Goal: Information Seeking & Learning: Find specific page/section

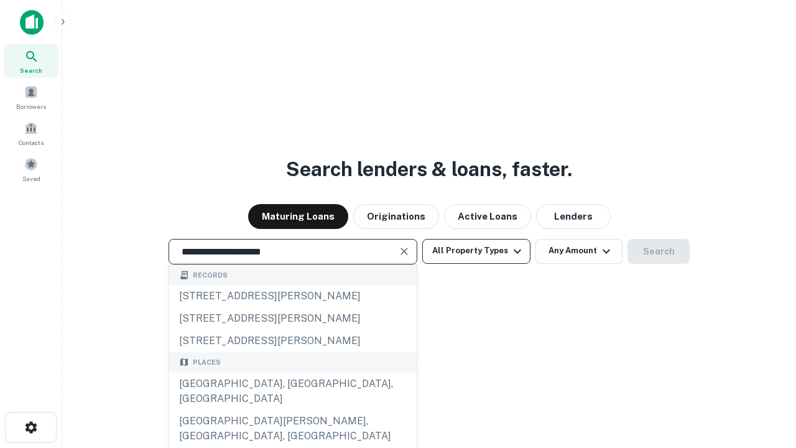
click at [292, 410] on div "[GEOGRAPHIC_DATA], [GEOGRAPHIC_DATA], [GEOGRAPHIC_DATA]" at bounding box center [293, 391] width 248 height 37
click at [477, 251] on button "All Property Types" at bounding box center [476, 251] width 108 height 25
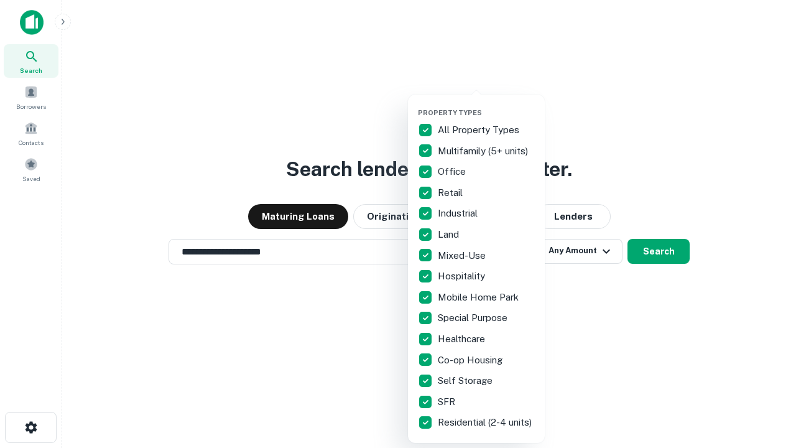
type input "**********"
click at [487, 105] on button "button" at bounding box center [486, 105] width 137 height 1
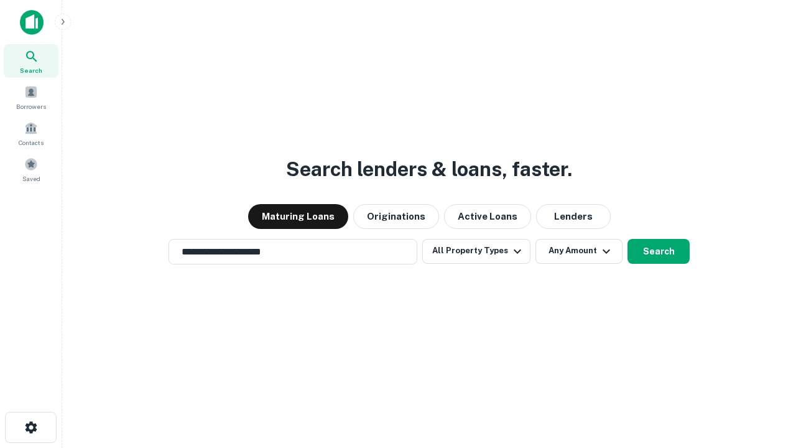
scroll to position [7, 150]
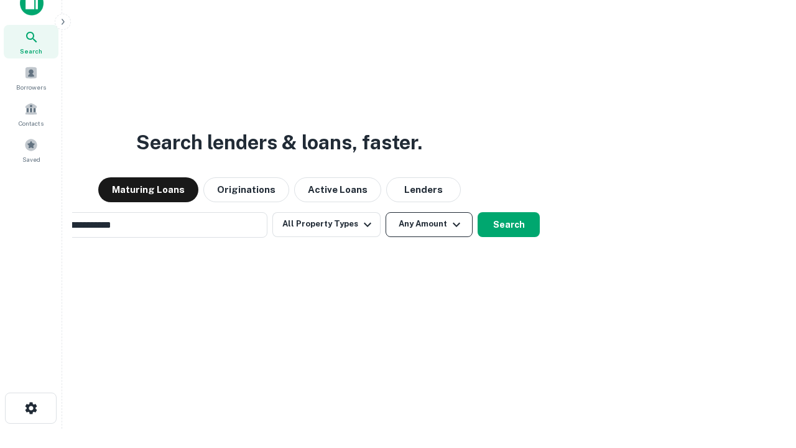
click at [386, 212] on button "Any Amount" at bounding box center [429, 224] width 87 height 25
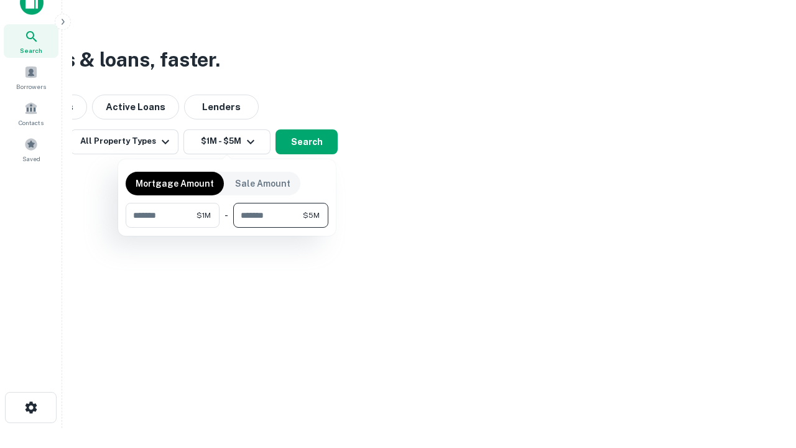
type input "*******"
click at [227, 228] on button "button" at bounding box center [227, 228] width 203 height 1
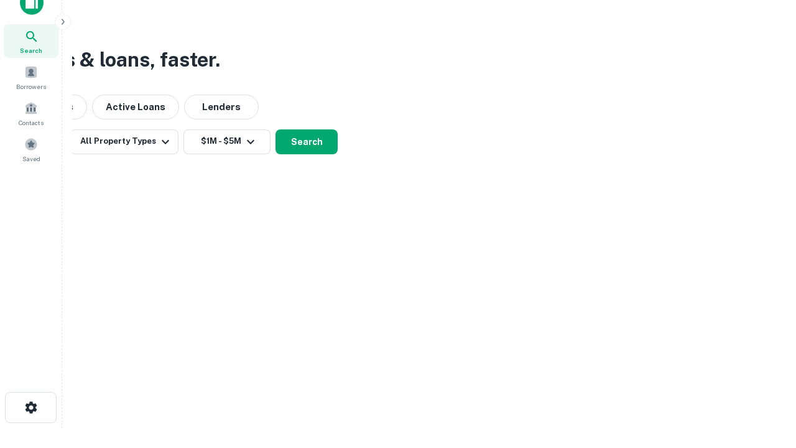
scroll to position [7, 230]
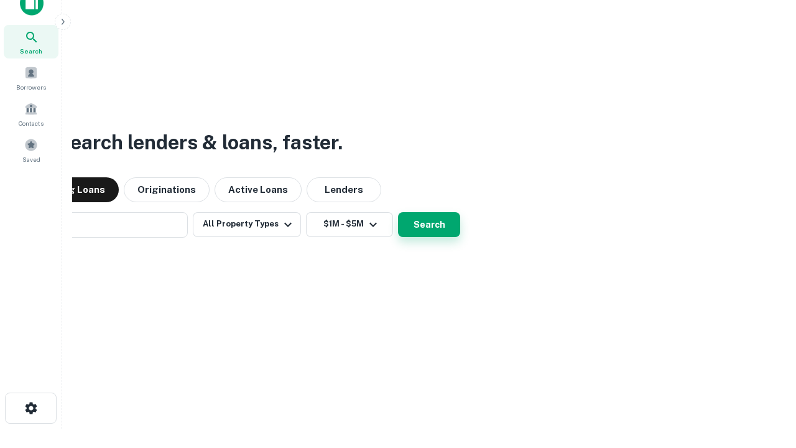
click at [398, 212] on button "Search" at bounding box center [429, 224] width 62 height 25
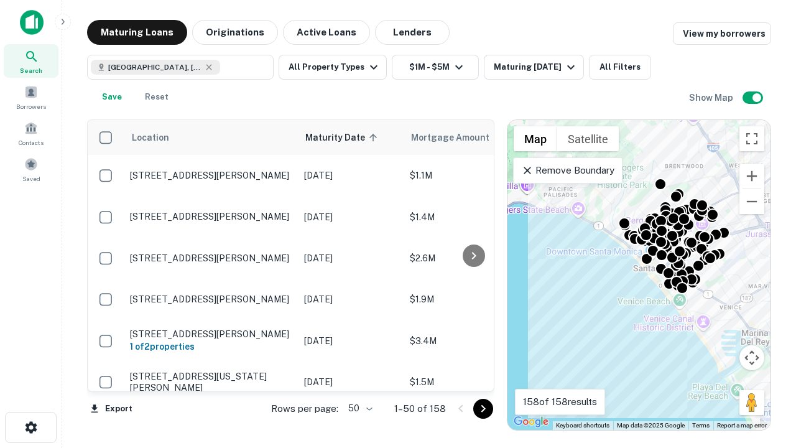
click at [358, 408] on body "Search Borrowers Contacts Saved Maturing Loans Originations Active Loans Lender…" at bounding box center [398, 224] width 796 height 448
click at [359, 377] on li "25" at bounding box center [359, 377] width 36 height 22
